Goal: Use online tool/utility: Utilize a website feature to perform a specific function

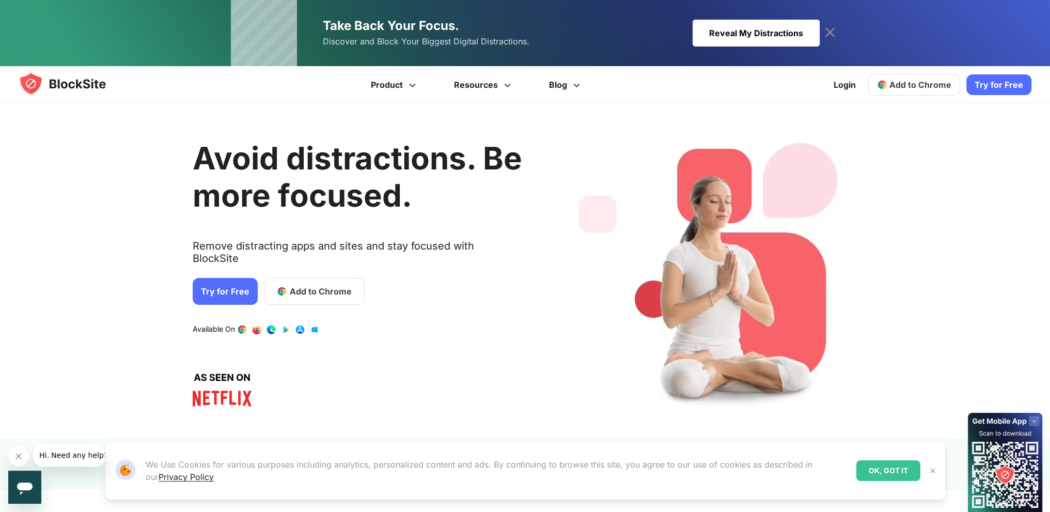
click at [313, 285] on span "Add to Chrome" at bounding box center [320, 291] width 62 height 12
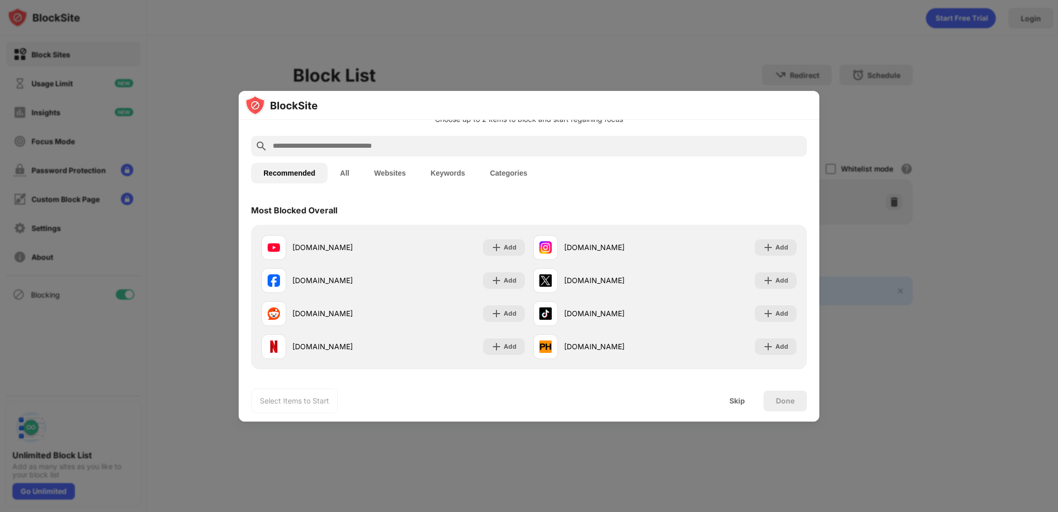
scroll to position [52, 0]
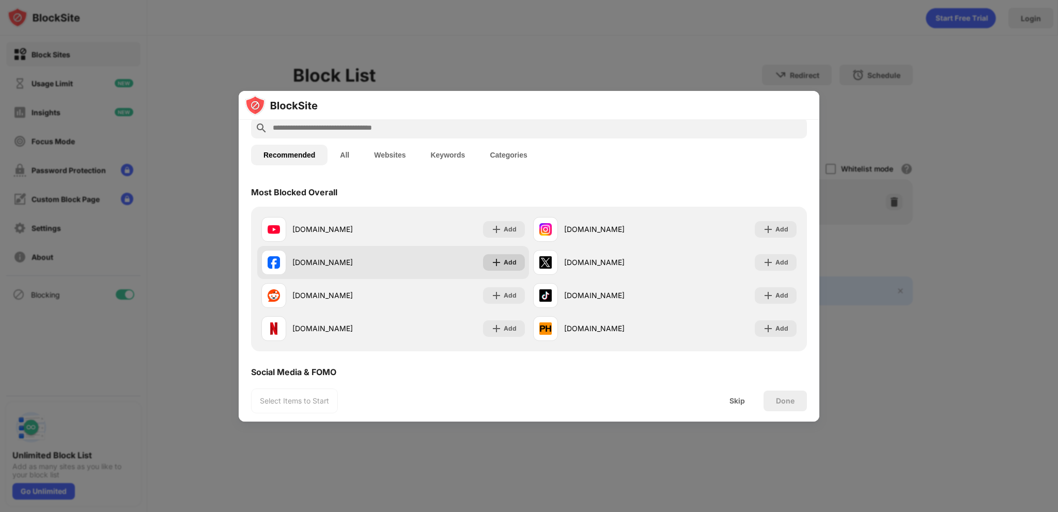
click at [510, 266] on div "Add" at bounding box center [510, 262] width 13 height 10
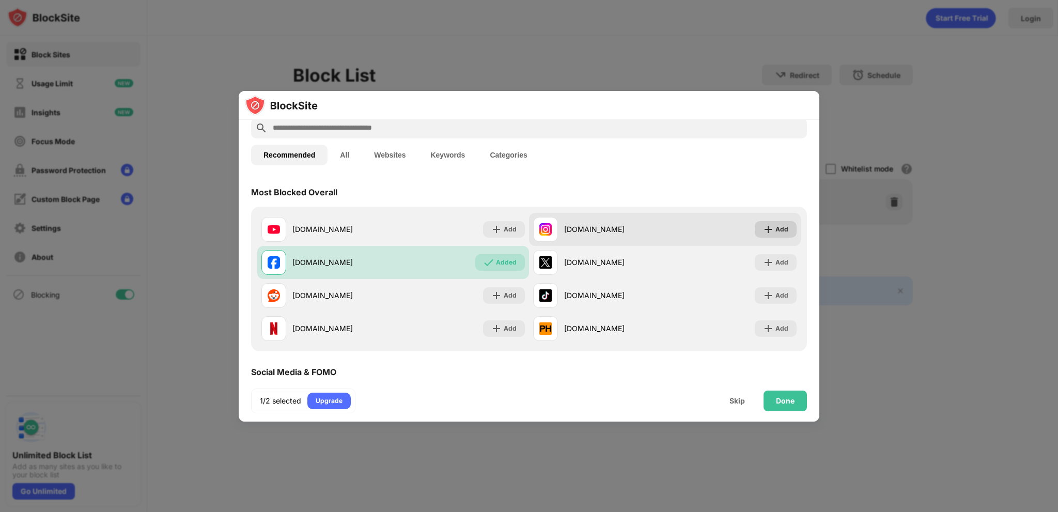
click at [764, 224] on img at bounding box center [768, 229] width 10 height 10
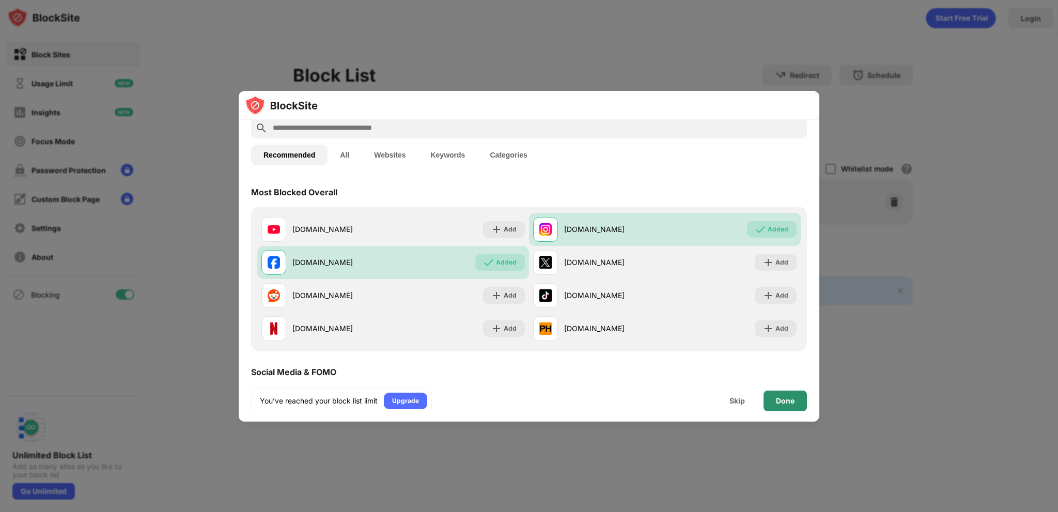
click at [775, 401] on div "Done" at bounding box center [784, 401] width 43 height 21
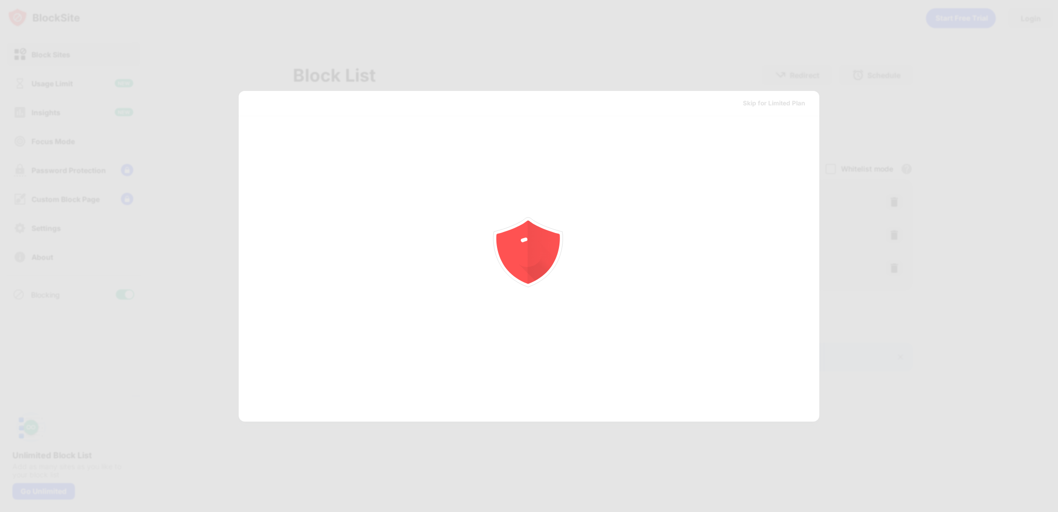
scroll to position [0, 0]
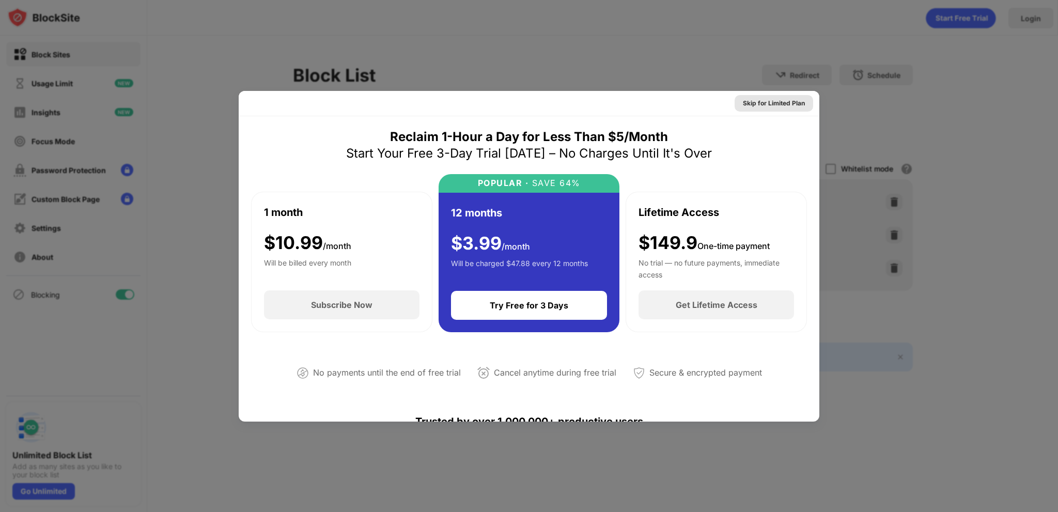
click at [762, 103] on div "Skip for Limited Plan" at bounding box center [774, 103] width 62 height 10
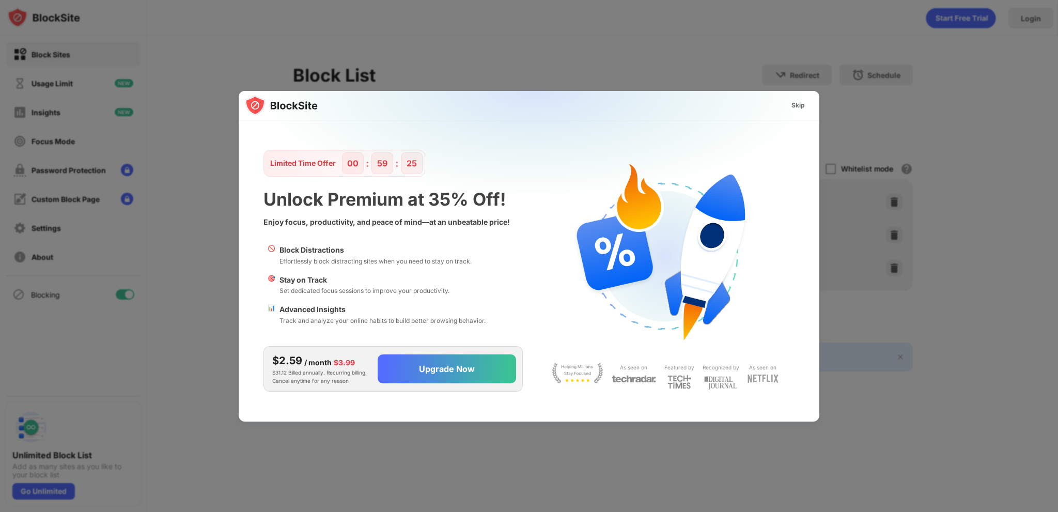
click at [795, 109] on div "Skip" at bounding box center [797, 105] width 13 height 10
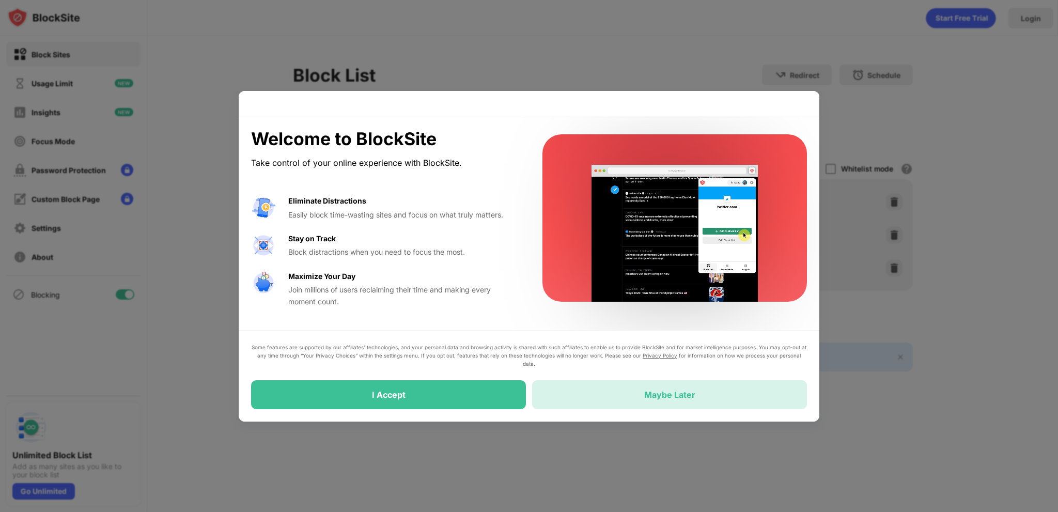
click at [663, 401] on div "Maybe Later" at bounding box center [669, 394] width 275 height 29
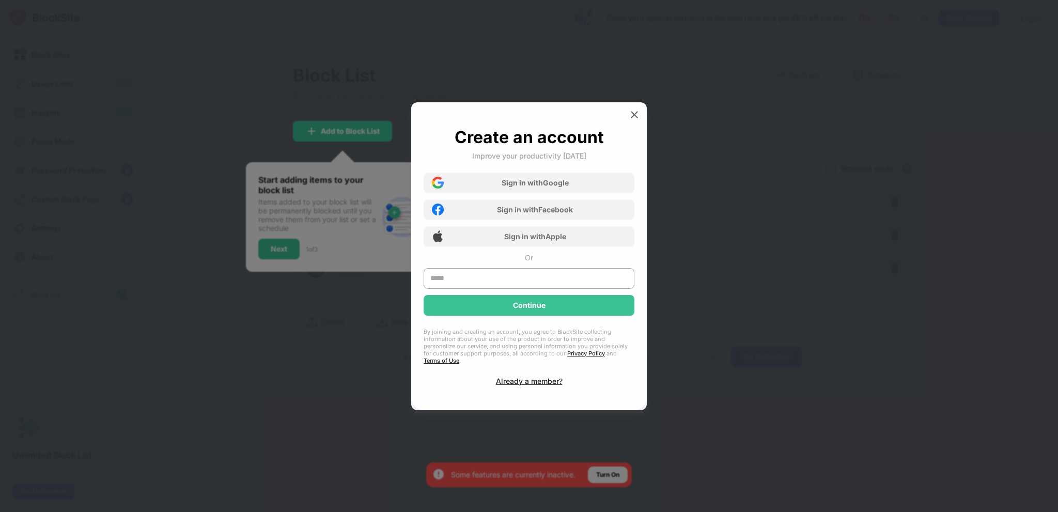
click at [636, 117] on img at bounding box center [634, 115] width 10 height 10
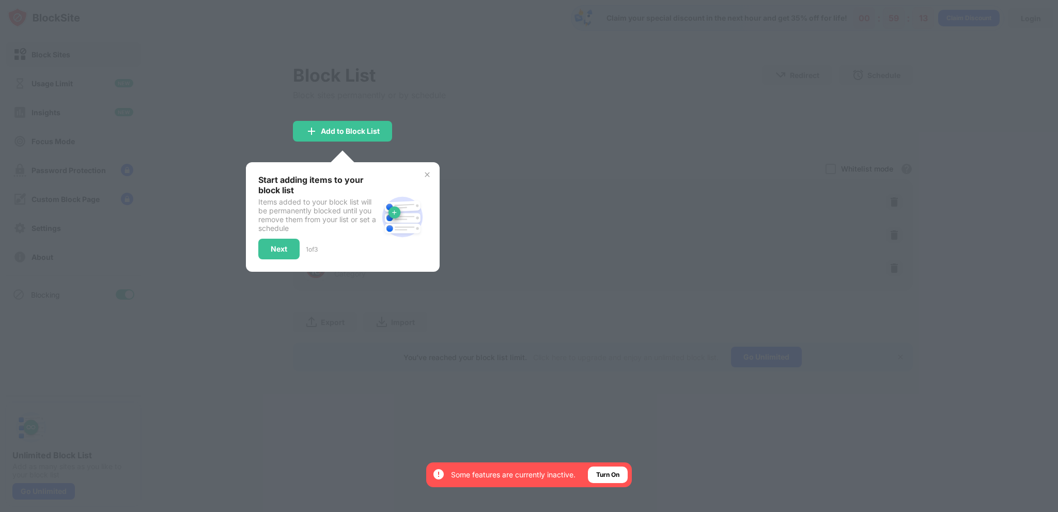
click at [430, 167] on div "Start adding items to your block list Items added to your block list will be pe…" at bounding box center [343, 217] width 194 height 110
click at [430, 171] on img at bounding box center [427, 174] width 8 height 8
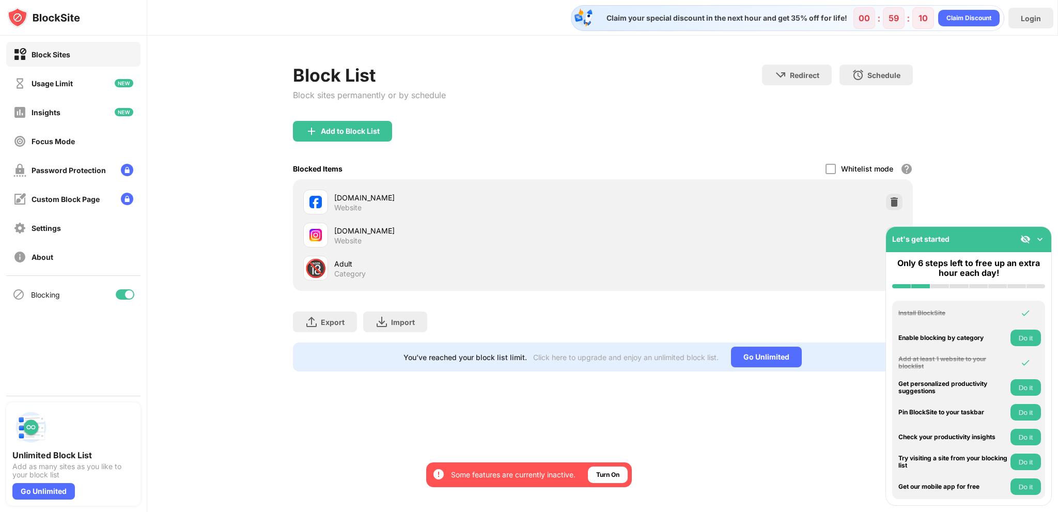
click at [1039, 239] on img at bounding box center [1040, 239] width 10 height 10
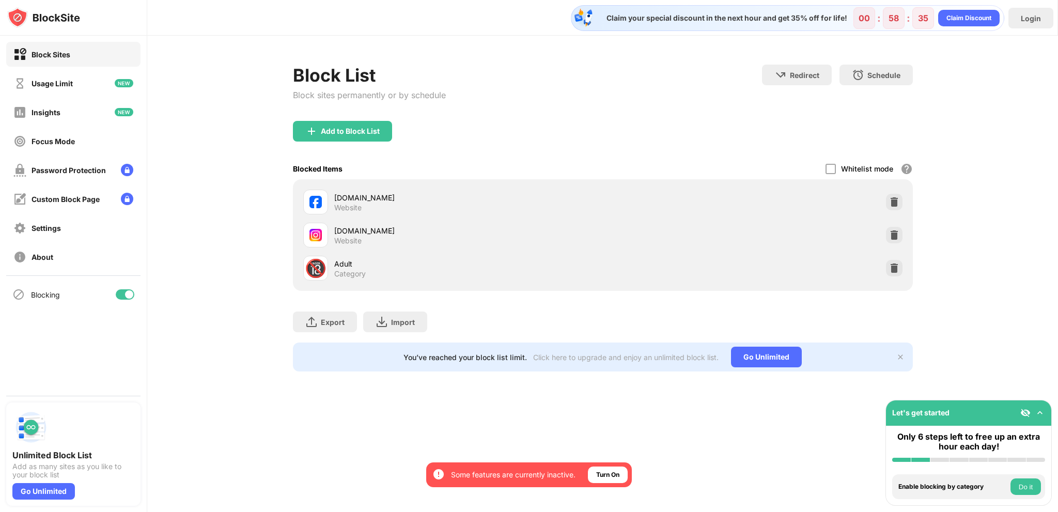
drag, startPoint x: 495, startPoint y: 123, endPoint x: 492, endPoint y: 131, distance: 8.2
click at [495, 124] on div "Add to Block List" at bounding box center [603, 139] width 620 height 37
